Goal: Complete application form

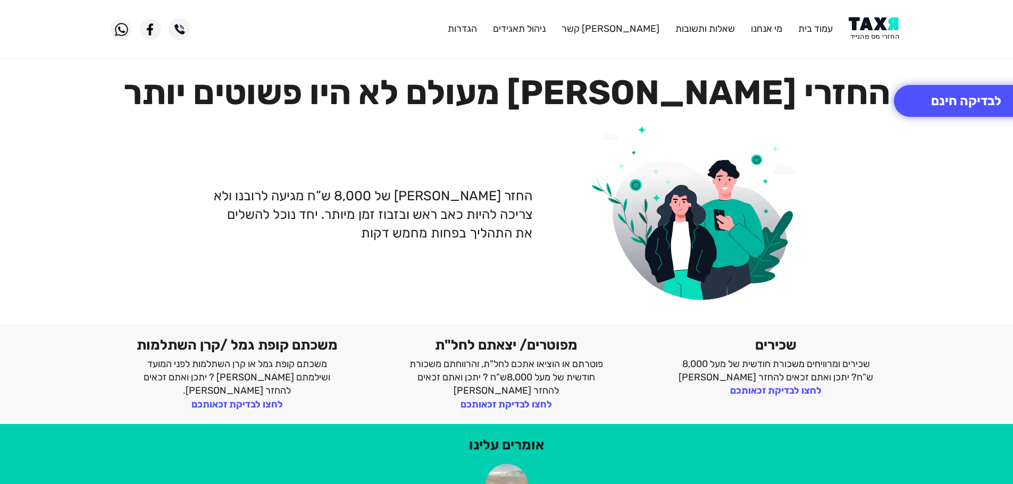
click at [869, 35] on img at bounding box center [875, 29] width 54 height 24
click at [870, 21] on img at bounding box center [875, 29] width 54 height 24
click at [985, 109] on button "לבדיקה חינם" at bounding box center [966, 101] width 145 height 32
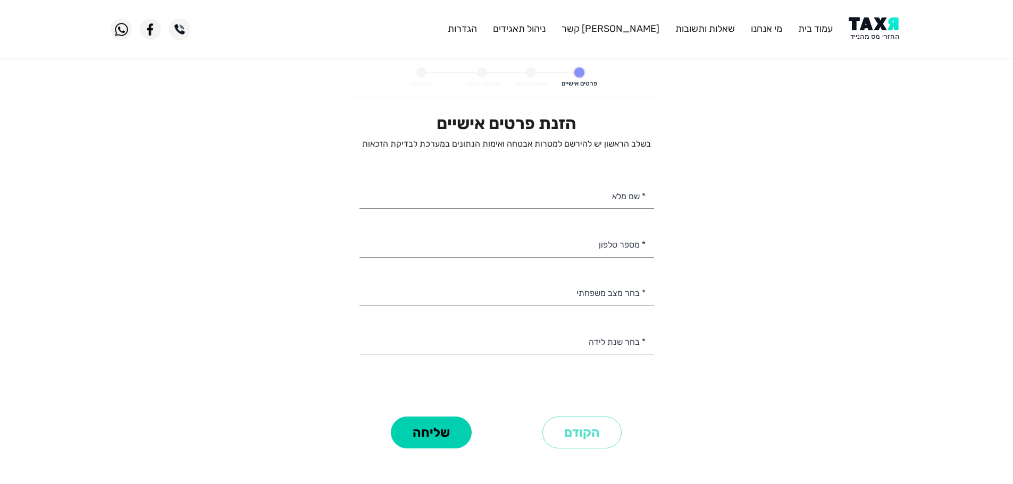
select select
click at [623, 251] on input "* מספר טלפון" at bounding box center [506, 243] width 295 height 27
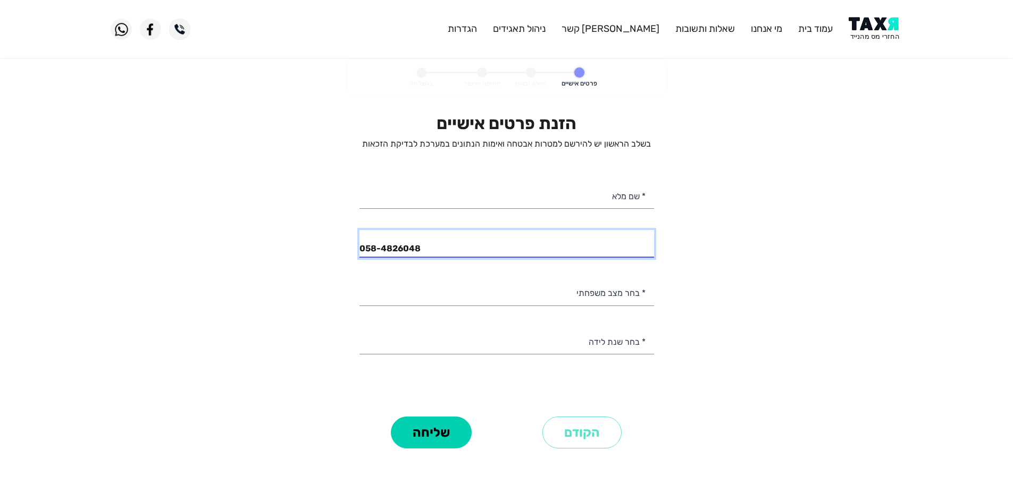
type input "058-4826048"
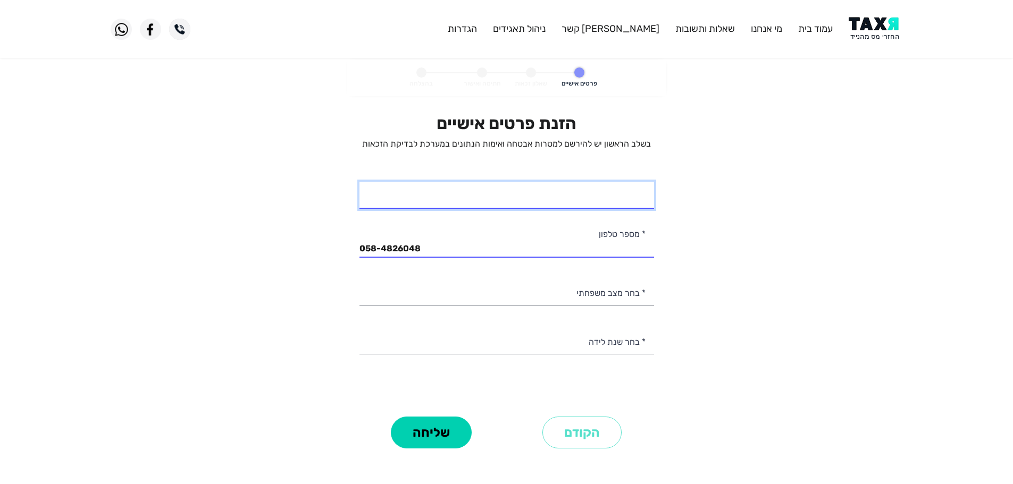
click at [636, 196] on input "* שם מלא" at bounding box center [506, 195] width 295 height 27
type input "רעות"
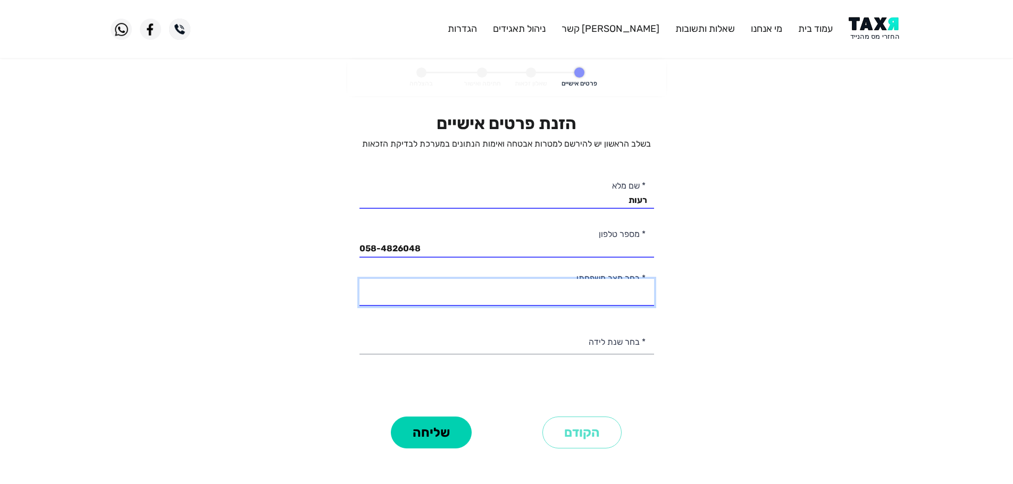
click at [630, 292] on select "רווק/ה נשוי/[PERSON_NAME]/ה אלמן/נה" at bounding box center [506, 292] width 295 height 27
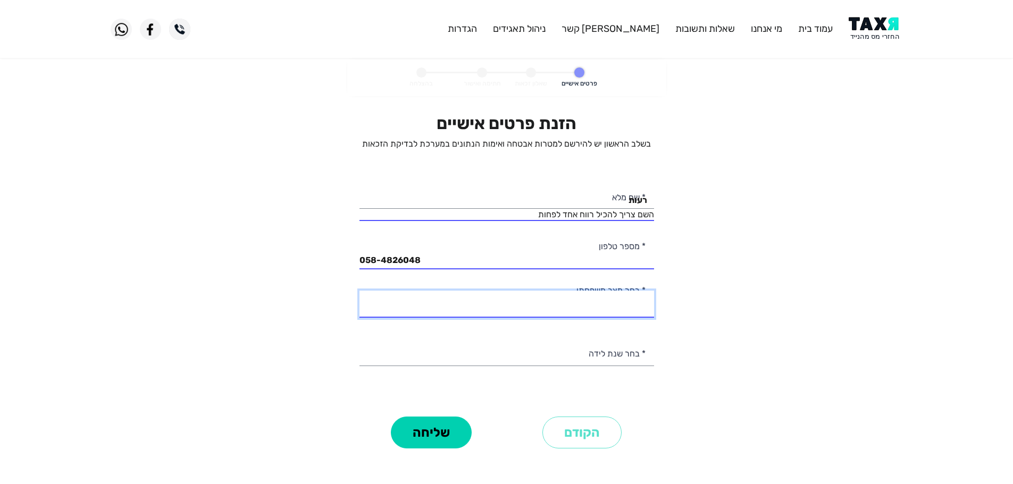
select select "2: Married"
click at [359, 291] on select "רווק/ה נשוי/[PERSON_NAME]/ה אלמן/נה" at bounding box center [506, 304] width 295 height 27
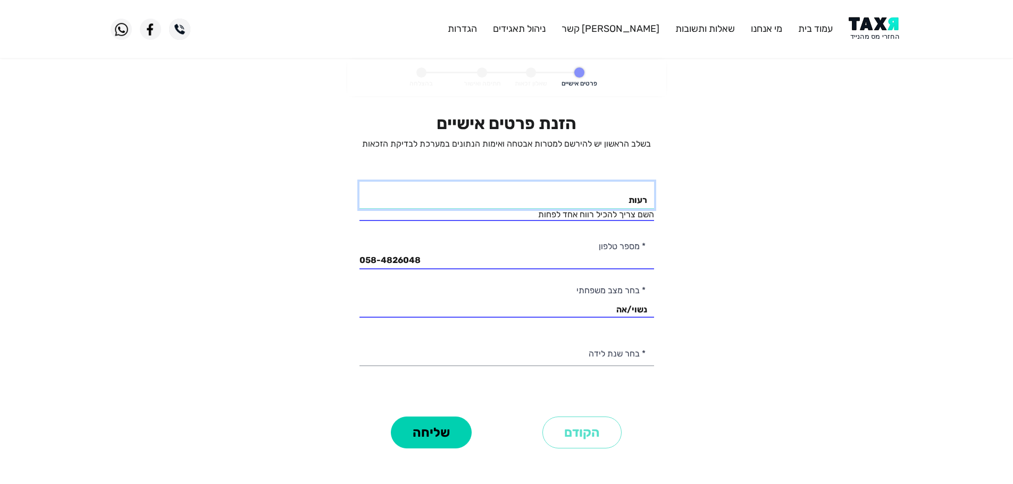
click at [606, 202] on input "רעות" at bounding box center [506, 195] width 295 height 27
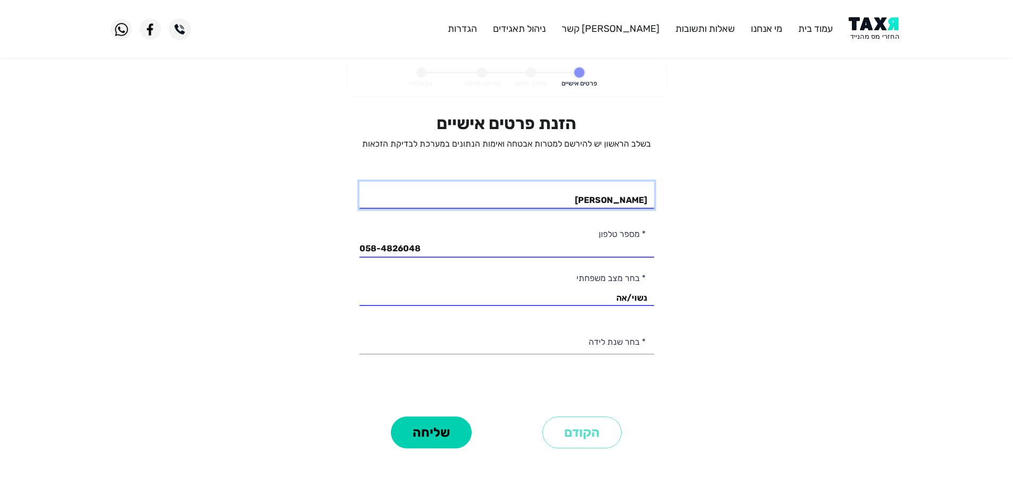
type input "[PERSON_NAME]"
drag, startPoint x: 601, startPoint y: 341, endPoint x: 609, endPoint y: 340, distance: 7.6
click at [601, 341] on select "2003 2002 2001 2000 1999 1998 1997 1996 1995 1994 1993 1992 1991 1990 1989 1988…" at bounding box center [506, 340] width 295 height 27
click at [749, 205] on personal-details "פרטים אישיים שאלון זכאות חתימה ואישור בהצלחה הזנת פרטים אישיים בשלב הראשון יש ל…" at bounding box center [506, 271] width 1013 height 422
click at [617, 300] on select "רווק/ה נשוי/[PERSON_NAME]/ה אלמן/נה" at bounding box center [506, 292] width 295 height 27
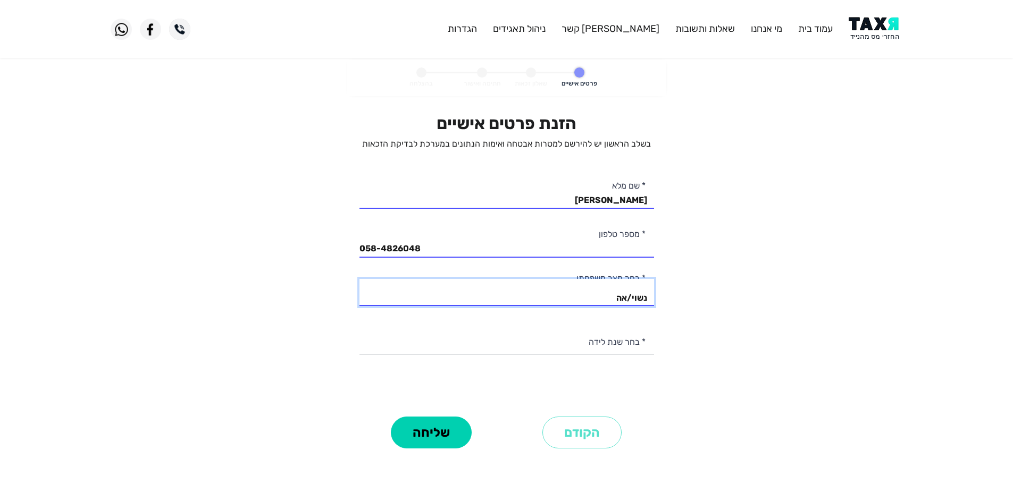
select select "1: Single"
click at [359, 279] on select "רווק/ה נשוי/[PERSON_NAME]/ה אלמן/נה" at bounding box center [506, 292] width 295 height 27
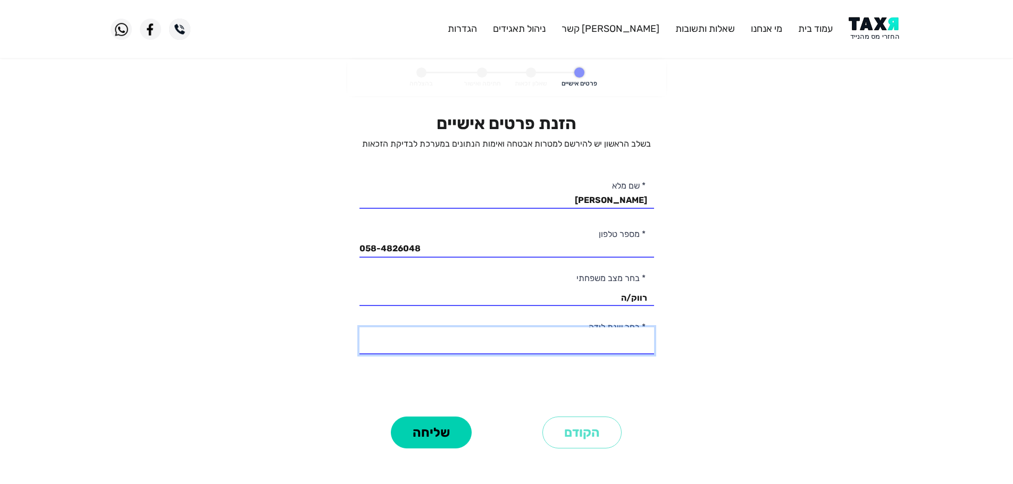
click at [630, 347] on select "2003 2002 2001 2000 1999 1998 1997 1996 1995 1994 1993 1992 1991 1990 1989 1988…" at bounding box center [506, 340] width 295 height 27
select select "1: 2003"
click at [359, 327] on select "2003 2002 2001 2000 1999 1998 1997 1996 1995 1994 1993 1992 1991 1990 1989 1988…" at bounding box center [506, 340] width 295 height 27
click at [429, 442] on button "שליחה" at bounding box center [431, 433] width 81 height 32
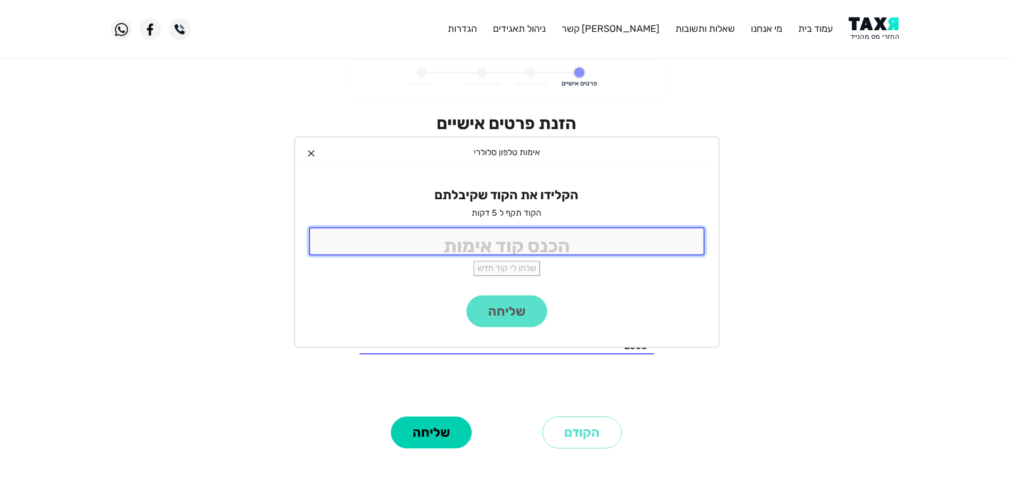
click at [574, 249] on input "tel" at bounding box center [507, 242] width 396 height 28
type input "9988"
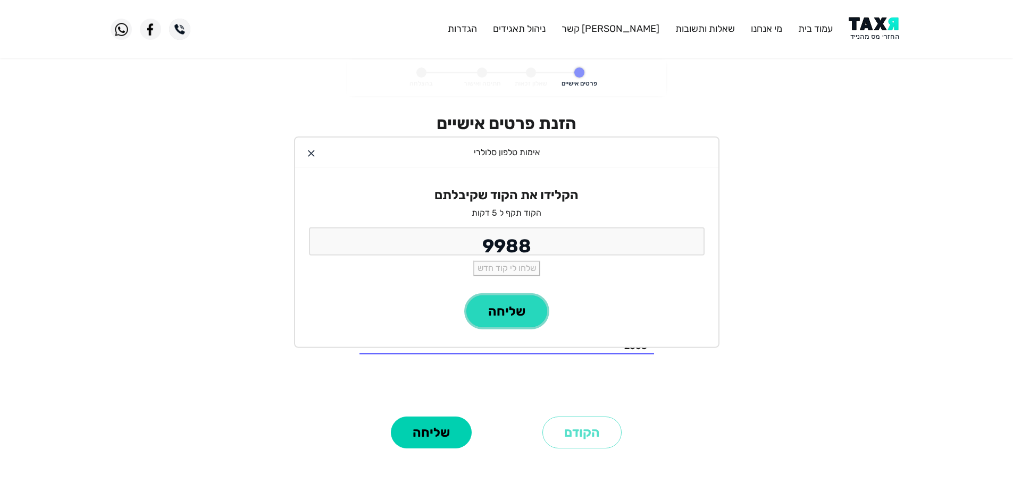
click at [498, 305] on button "שליחה" at bounding box center [506, 312] width 81 height 32
